Goal: Find specific page/section: Find specific page/section

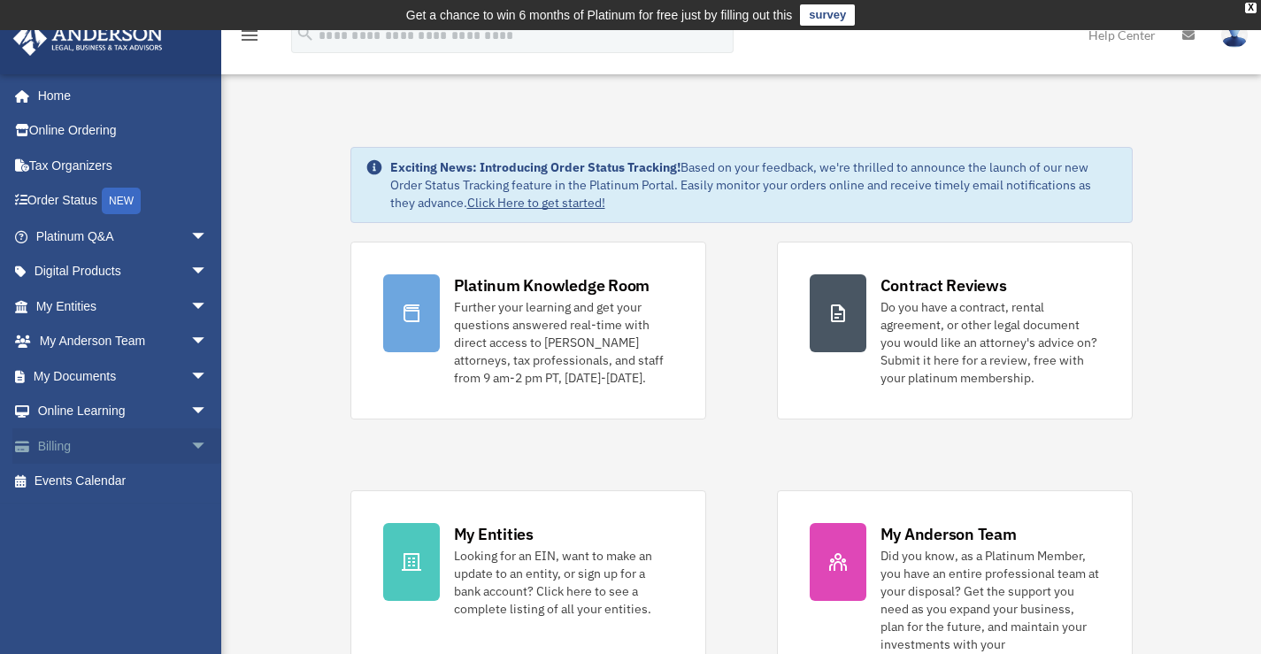
click at [190, 445] on span "arrow_drop_down" at bounding box center [207, 446] width 35 height 36
click at [92, 522] on link "Past Invoices" at bounding box center [130, 516] width 210 height 35
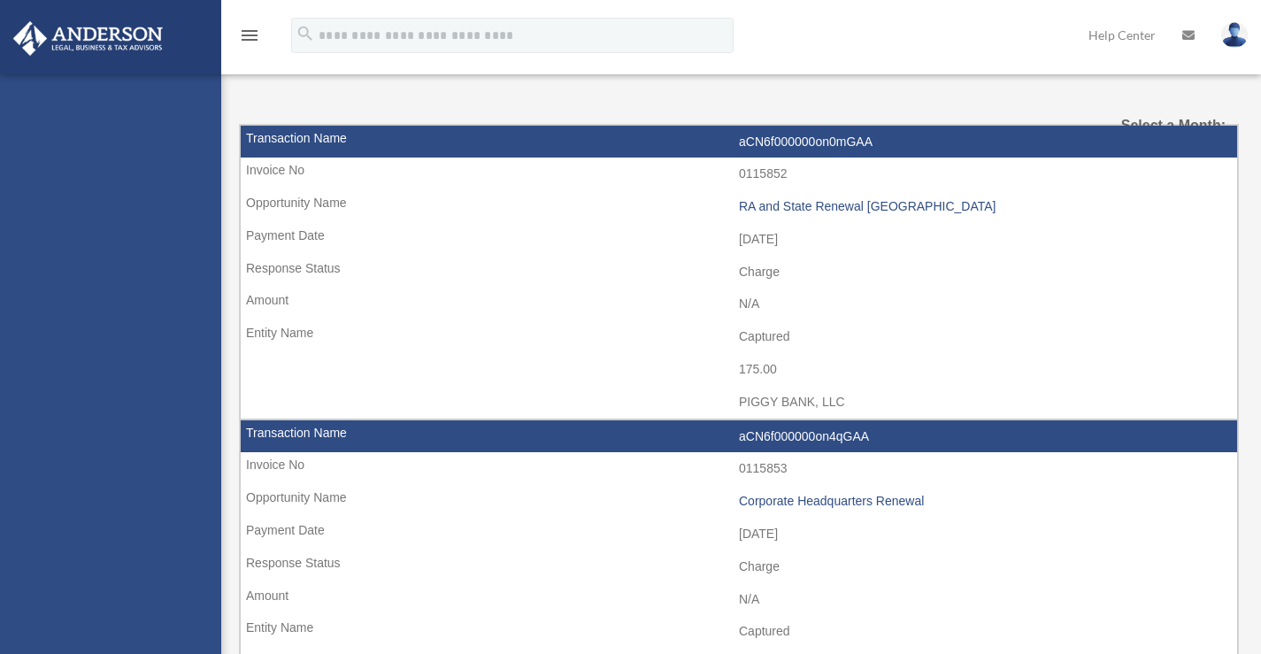
select select
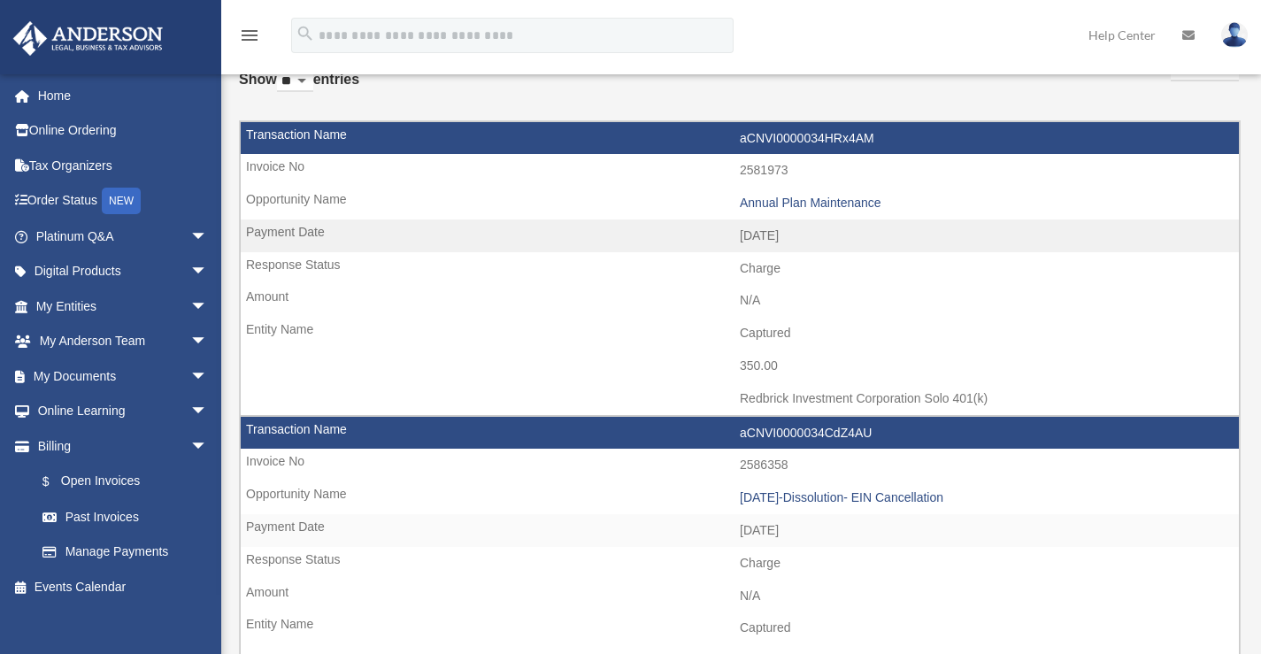
scroll to position [177, 0]
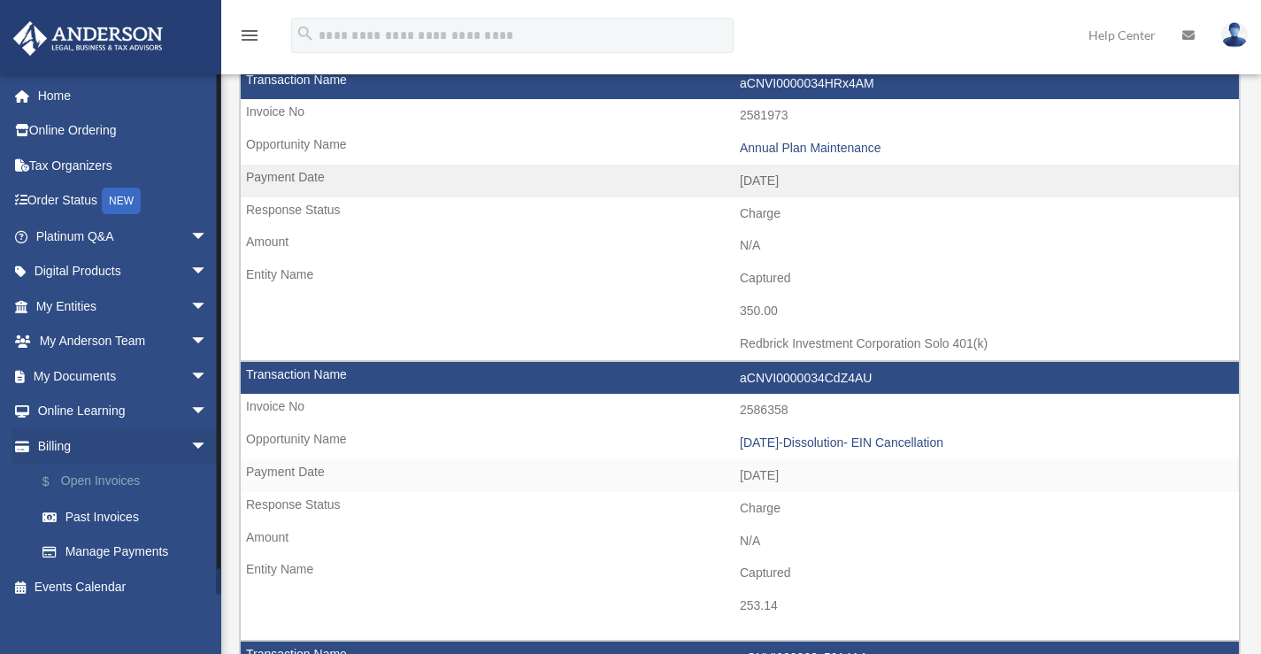
click at [130, 488] on link "$ Open Invoices" at bounding box center [130, 482] width 210 height 36
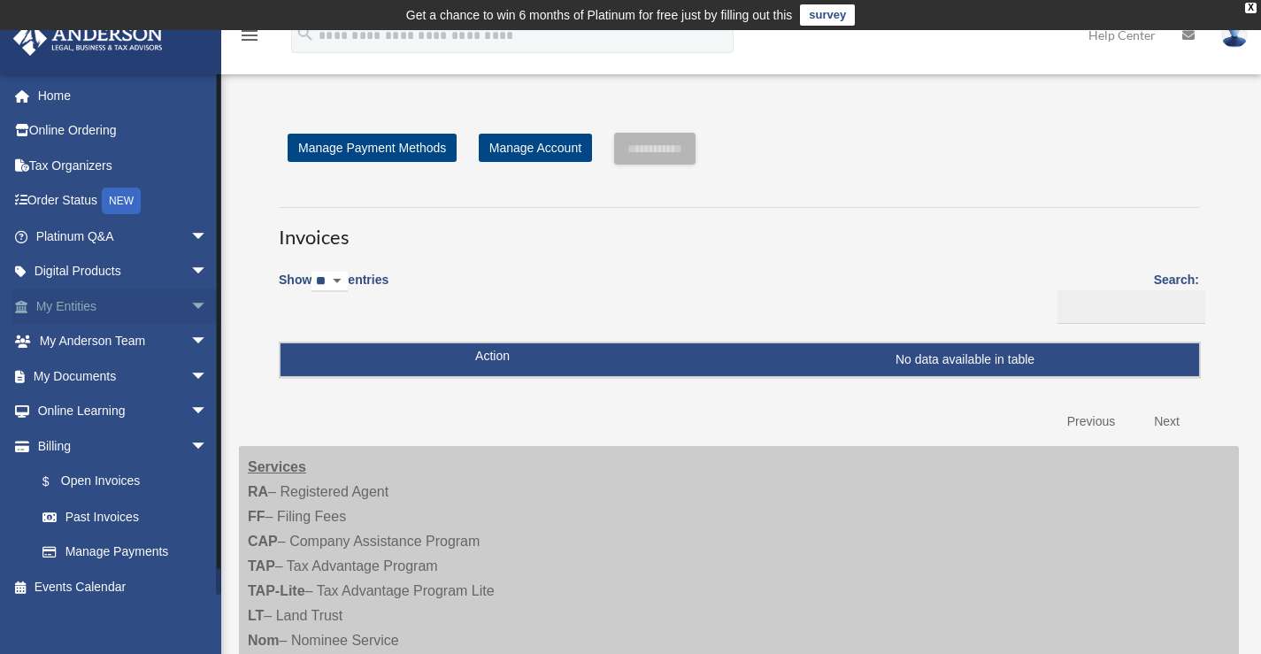
click at [190, 299] on span "arrow_drop_down" at bounding box center [207, 306] width 35 height 36
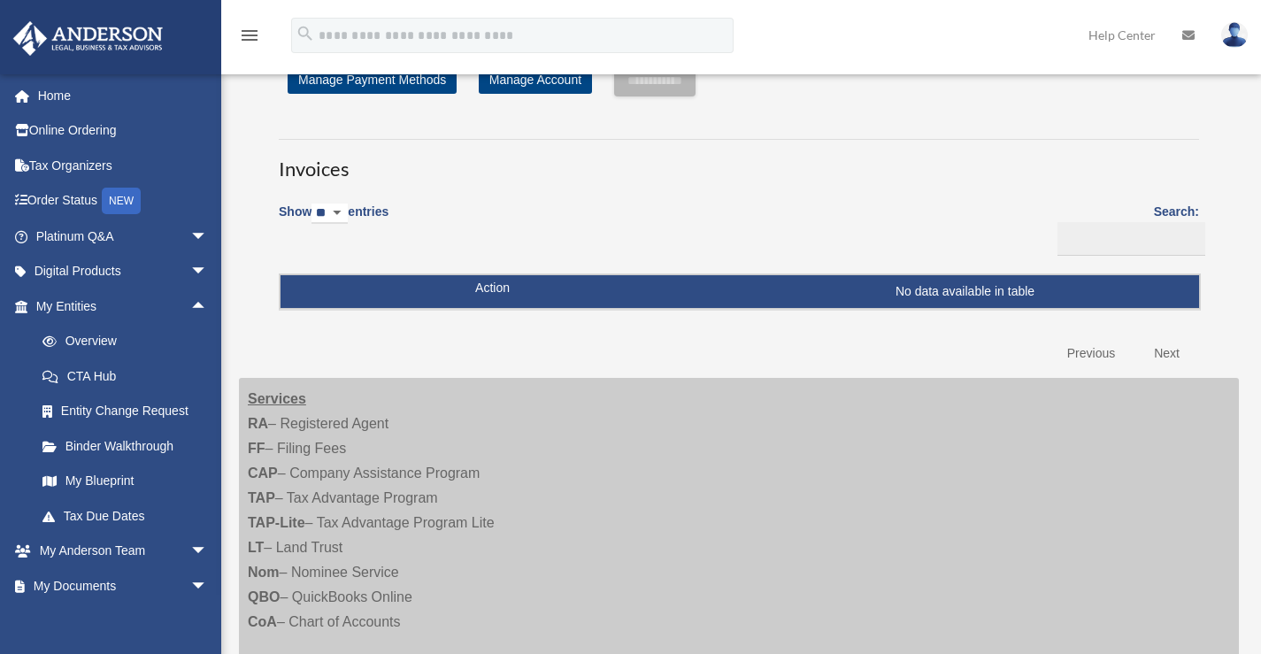
scroll to position [88, 0]
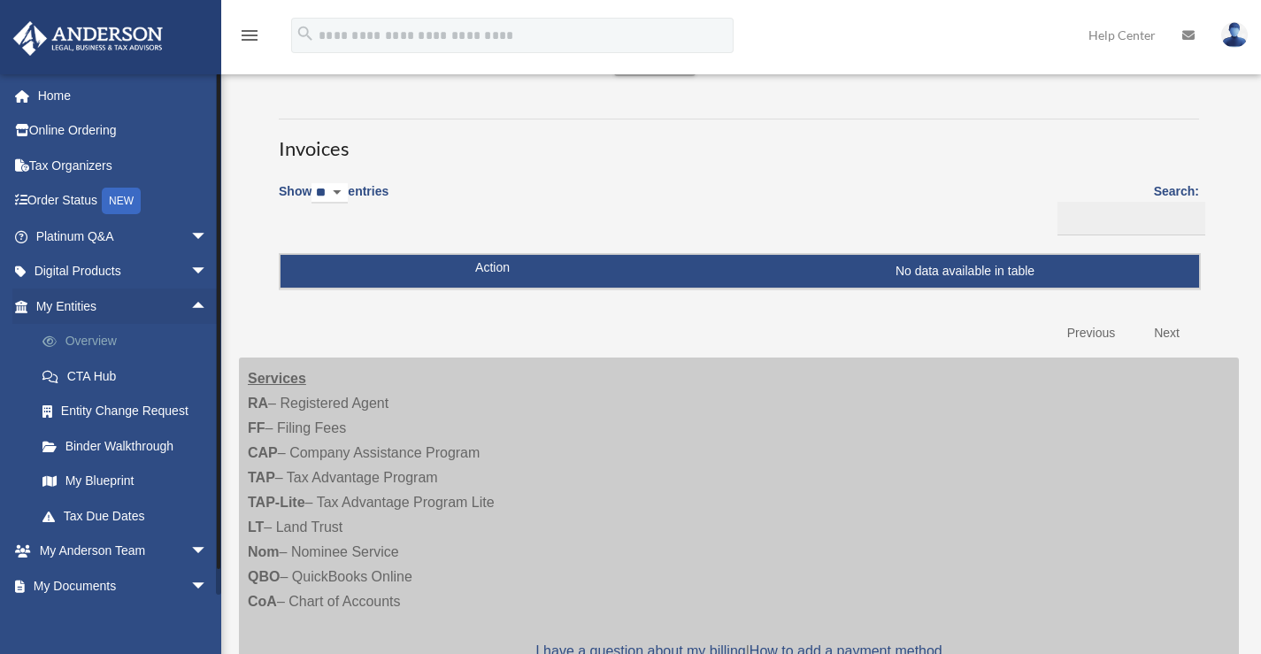
click at [98, 336] on link "Overview" at bounding box center [130, 341] width 210 height 35
click at [190, 234] on span "arrow_drop_down" at bounding box center [207, 237] width 35 height 36
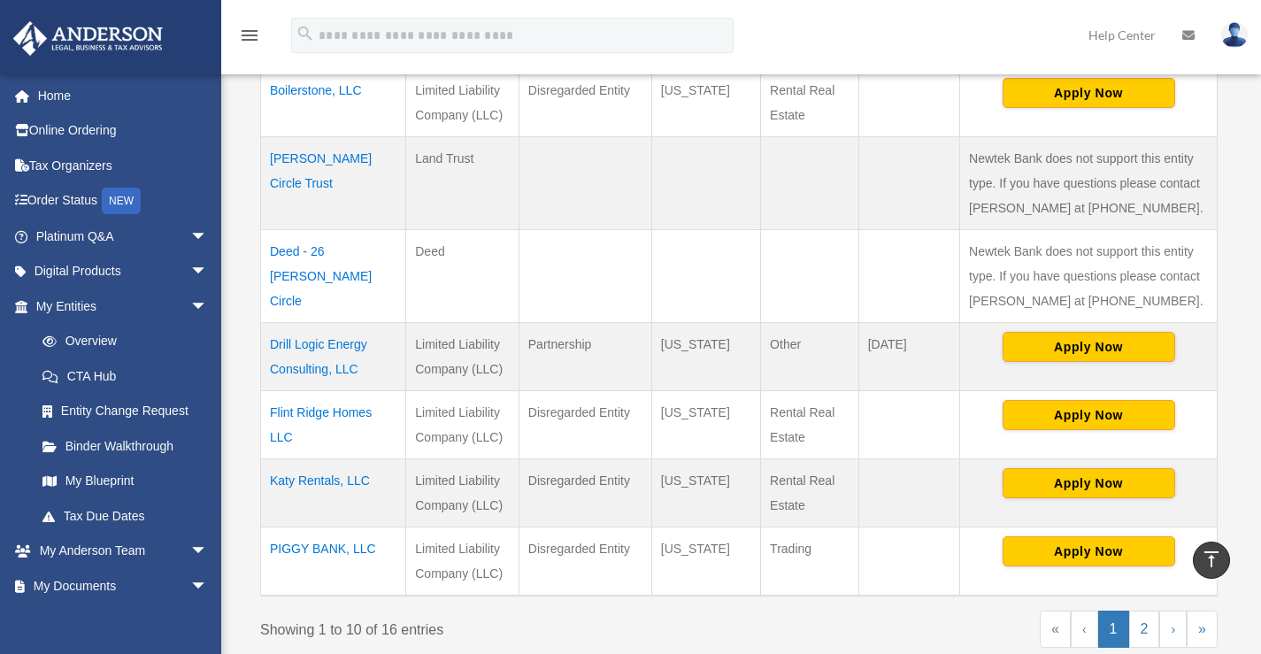
scroll to position [711, 0]
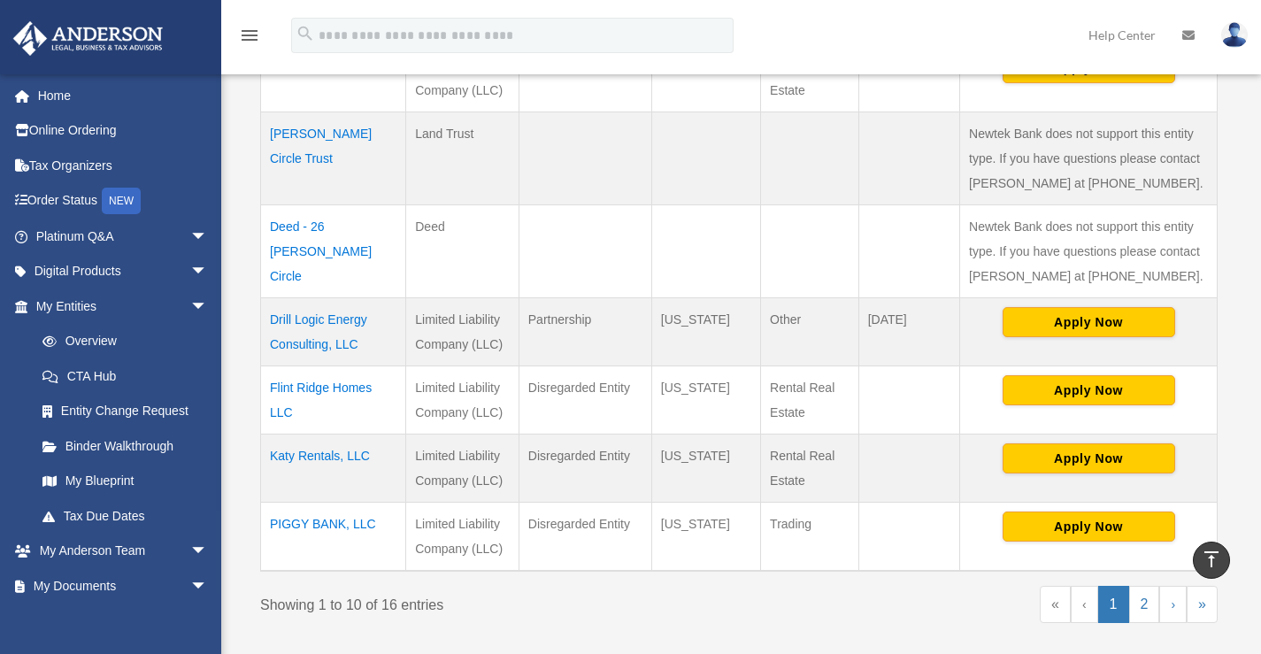
click at [242, 153] on div "Entities, Trusts, and Deeds Active Entities Inactive Entities Active Trusts Ina…" at bounding box center [739, 35] width 1000 height 1228
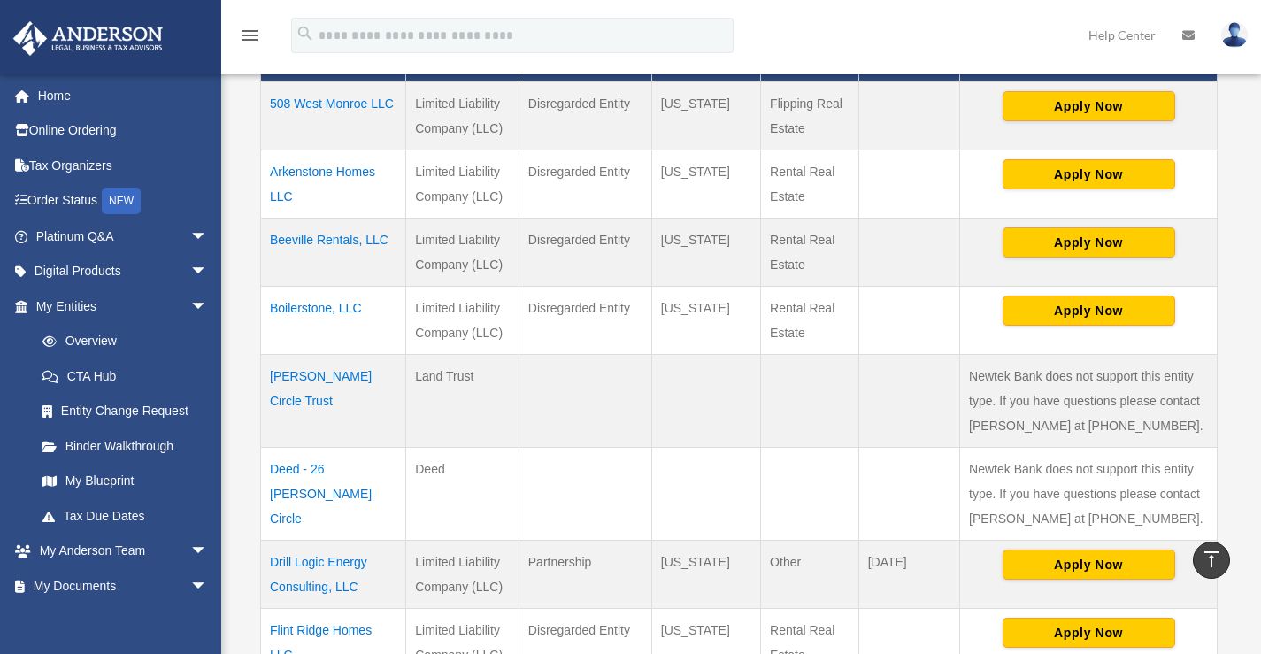
scroll to position [446, 0]
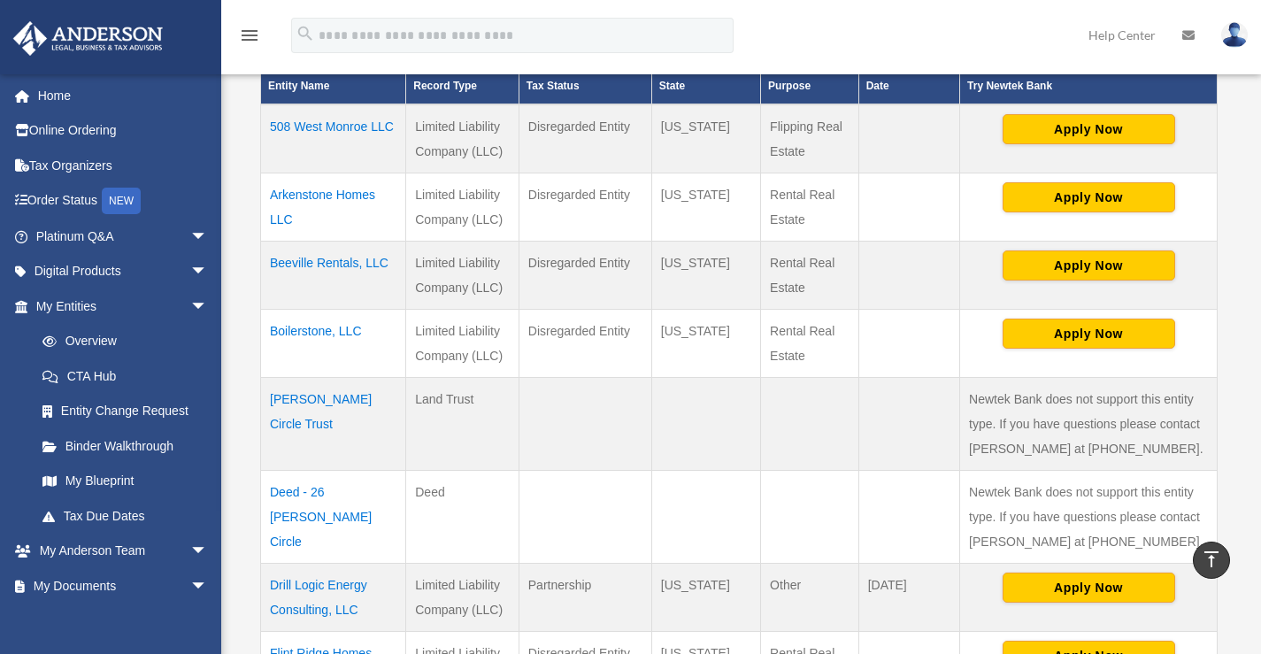
click at [242, 303] on div "Entities, Trusts, and Deeds Active Entities Inactive Entities Active Trusts Ina…" at bounding box center [739, 301] width 1000 height 1228
